Goal: Information Seeking & Learning: Learn about a topic

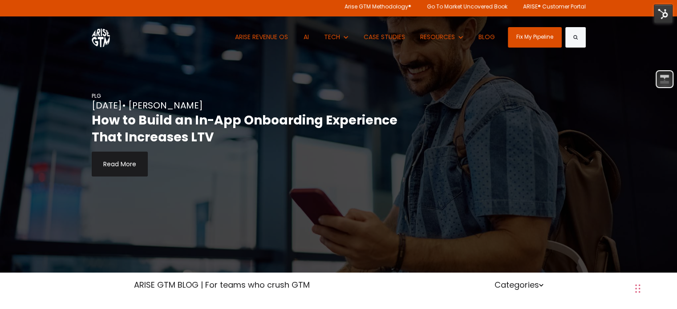
scroll to position [1, 0]
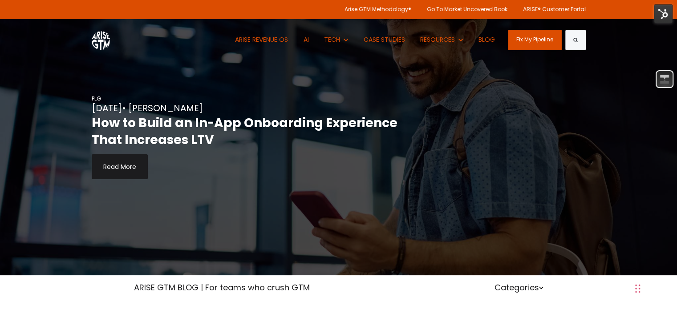
click at [155, 21] on div "ARISE REVENUE OS AI Show submenu for TECH TECH HUBSPOT CUSTOMER.IO SUPERED CASE…" at bounding box center [339, 39] width 494 height 41
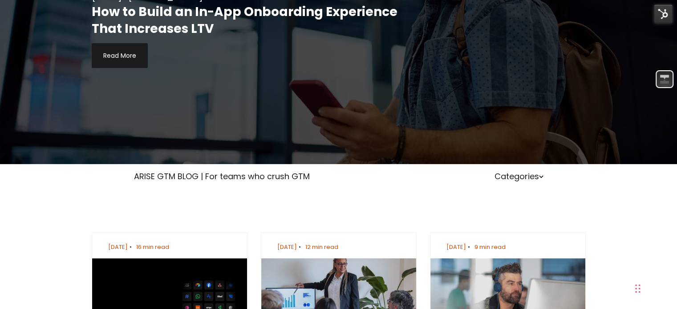
scroll to position [113, 0]
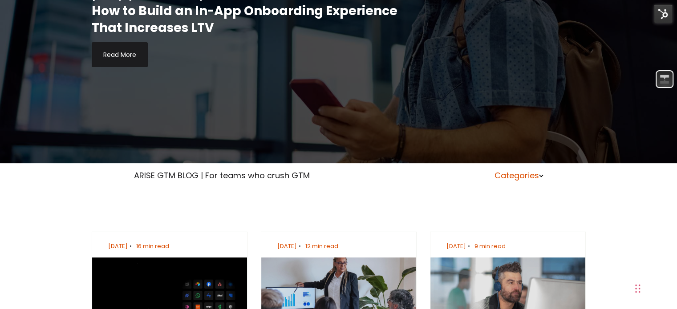
click at [529, 173] on link "Categories" at bounding box center [518, 175] width 49 height 11
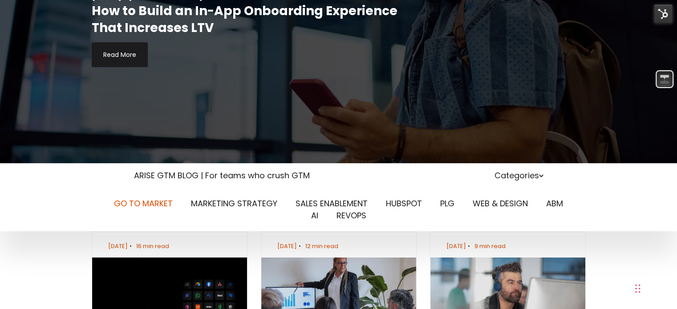
click at [151, 204] on link "GO TO MARKET" at bounding box center [143, 203] width 59 height 11
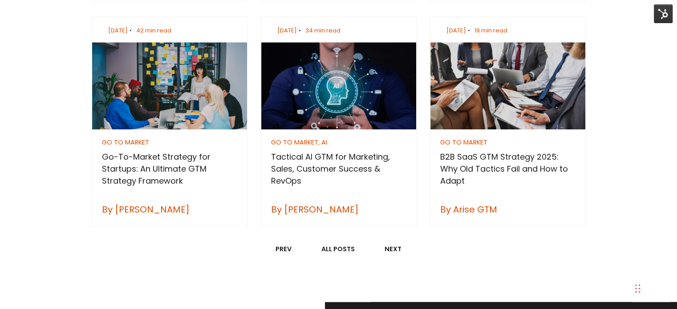
scroll to position [735, 0]
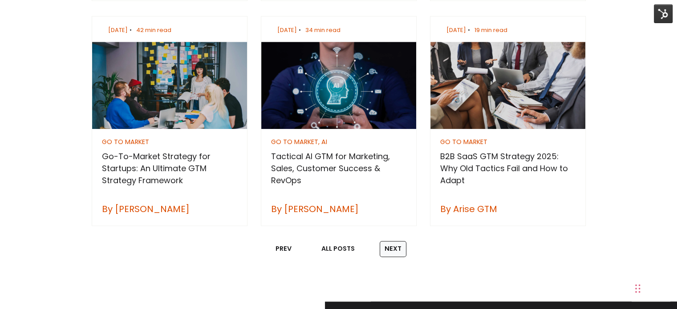
click at [387, 247] on link "Next" at bounding box center [393, 249] width 27 height 16
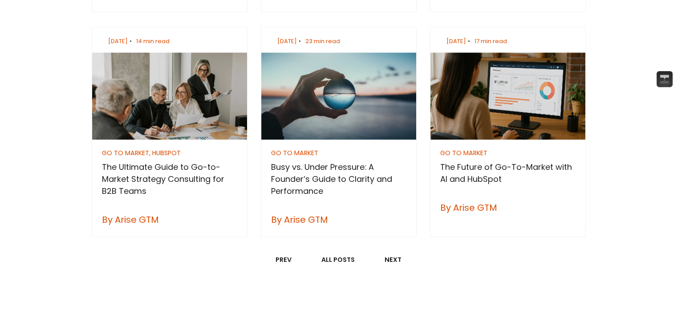
scroll to position [717, 0]
click at [386, 262] on link "Next" at bounding box center [393, 260] width 27 height 16
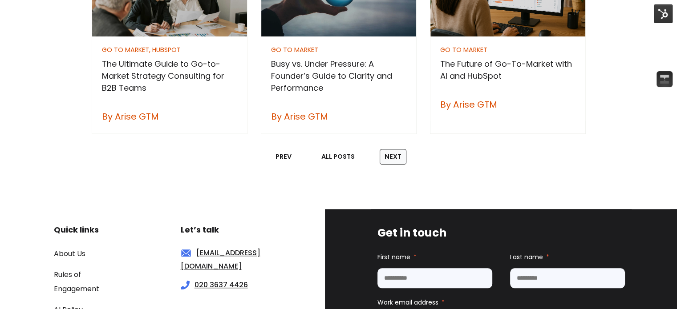
scroll to position [822, 0]
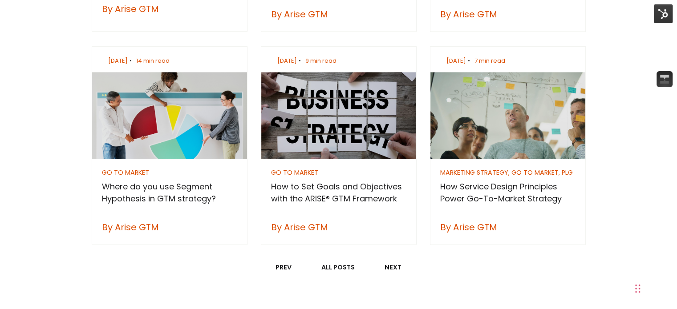
scroll to position [706, 0]
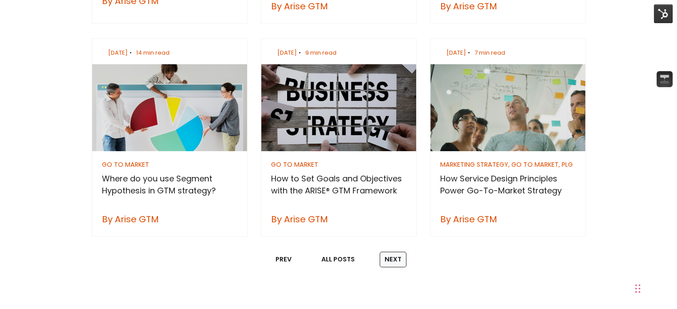
click at [390, 258] on link "Next" at bounding box center [393, 260] width 27 height 16
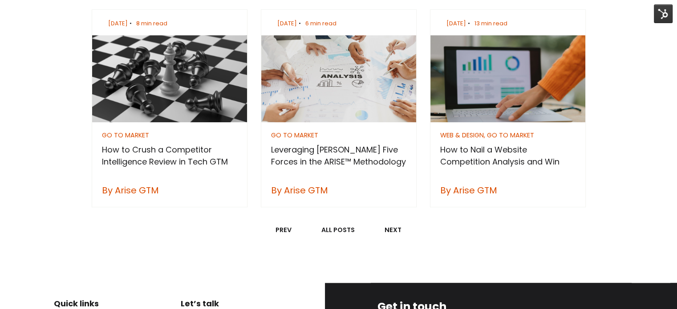
scroll to position [732, 0]
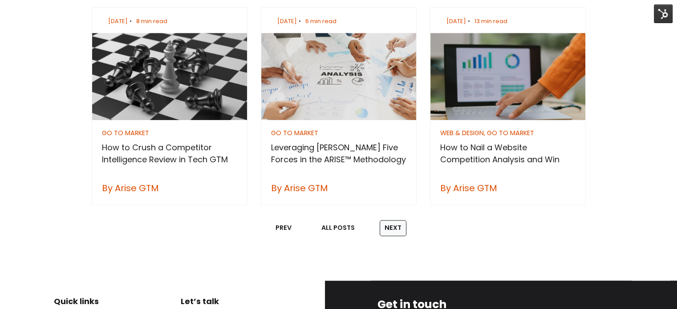
click at [383, 222] on link "Next" at bounding box center [393, 228] width 27 height 16
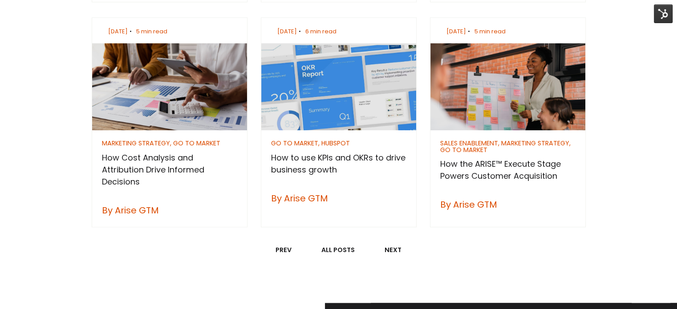
scroll to position [735, 0]
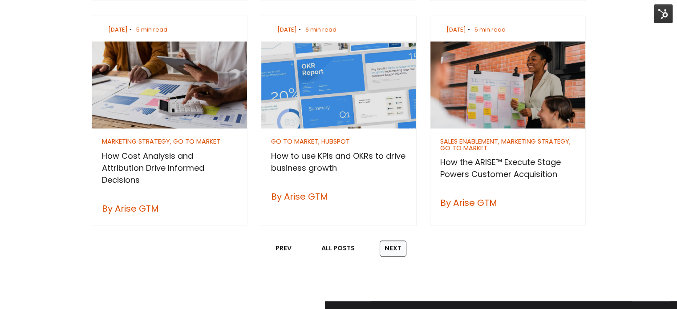
click at [396, 244] on link "Next" at bounding box center [393, 249] width 27 height 16
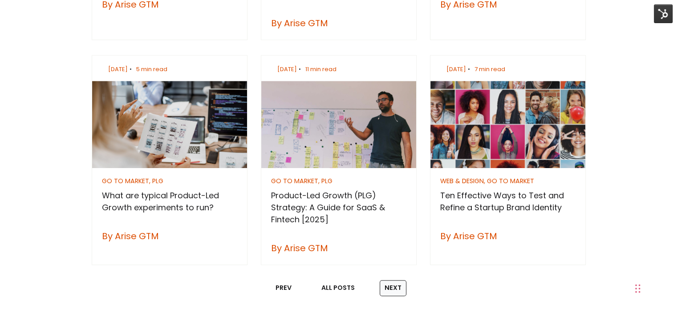
click at [384, 280] on link "Next" at bounding box center [393, 288] width 27 height 16
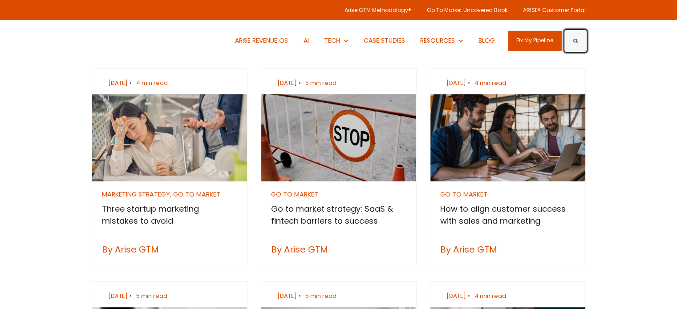
click at [578, 41] on button "Search" at bounding box center [575, 41] width 20 height 20
click at [565, 31] on button "Search" at bounding box center [575, 41] width 20 height 20
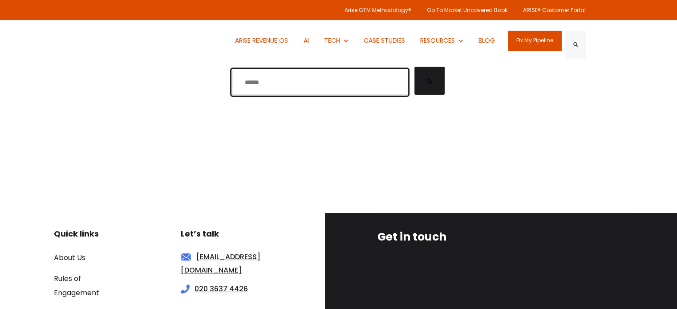
click at [272, 78] on input "This is a search field with an auto-suggest feature attached." at bounding box center [319, 82] width 175 height 25
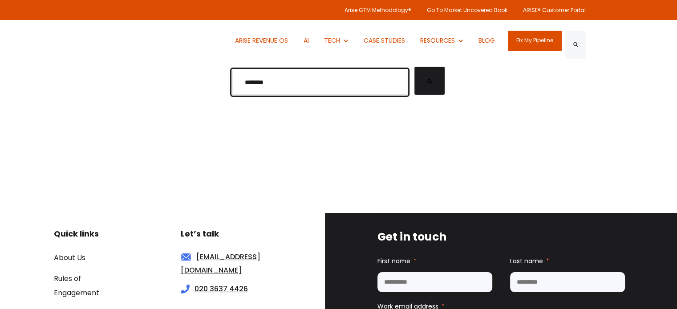
type input "********"
click at [414, 67] on button "Search" at bounding box center [429, 81] width 30 height 28
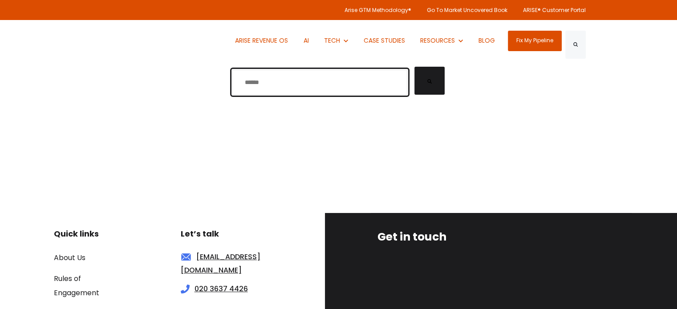
click at [259, 87] on input "This is a search field with an auto-suggest feature attached." at bounding box center [319, 82] width 175 height 25
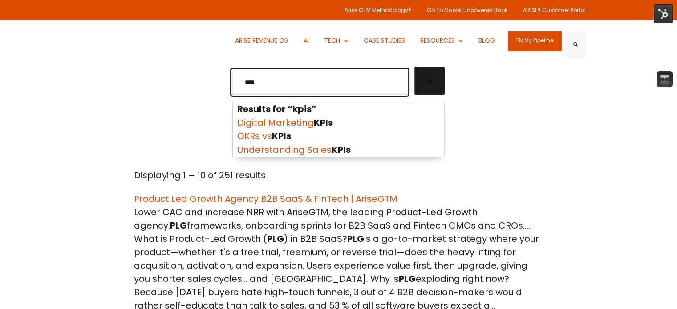
drag, startPoint x: 275, startPoint y: 82, endPoint x: 242, endPoint y: 81, distance: 33.4
click at [242, 81] on input "****" at bounding box center [319, 82] width 175 height 25
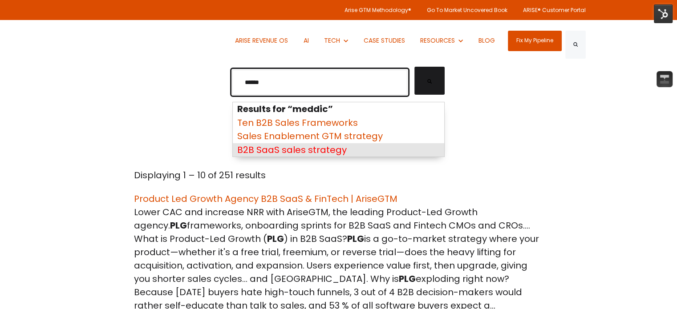
type input "******"
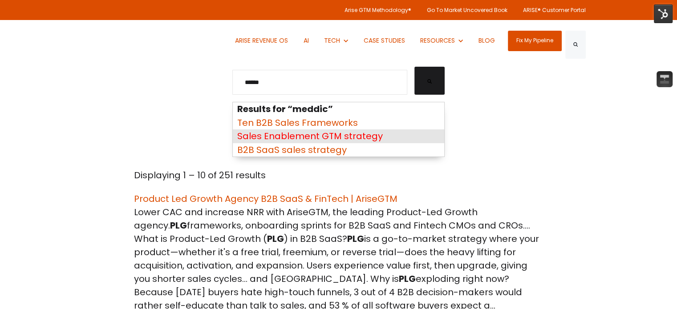
click at [306, 131] on link "Sales Enablement GTM strategy" at bounding box center [338, 137] width 211 height 14
